Goal: Task Accomplishment & Management: Complete application form

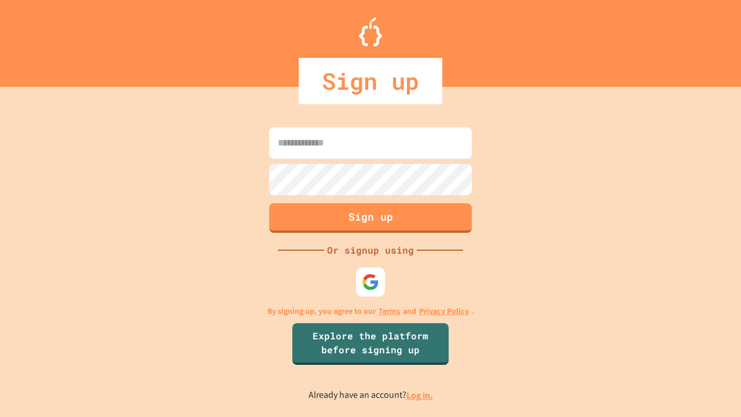
click at [421, 395] on link "Log in." at bounding box center [420, 395] width 27 height 12
